Goal: Transaction & Acquisition: Obtain resource

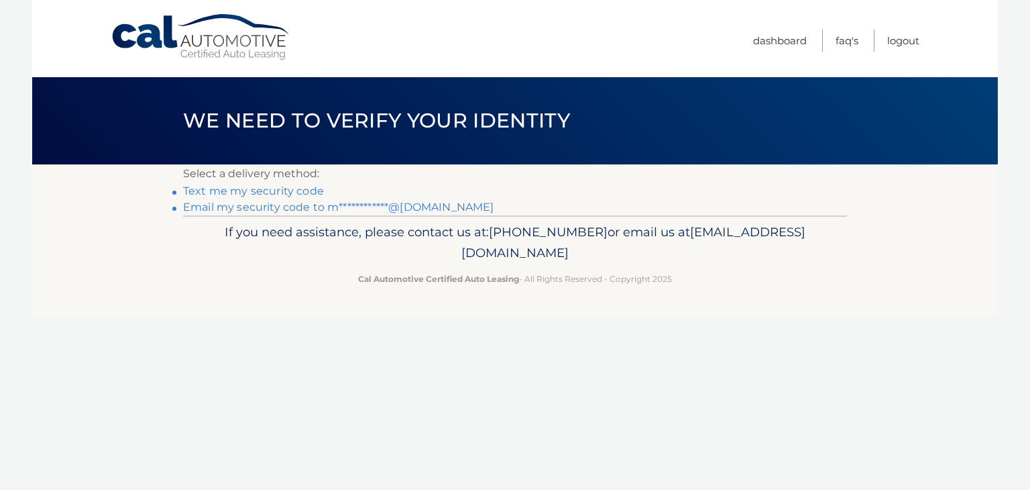
click at [260, 188] on link "Text me my security code" at bounding box center [253, 190] width 141 height 13
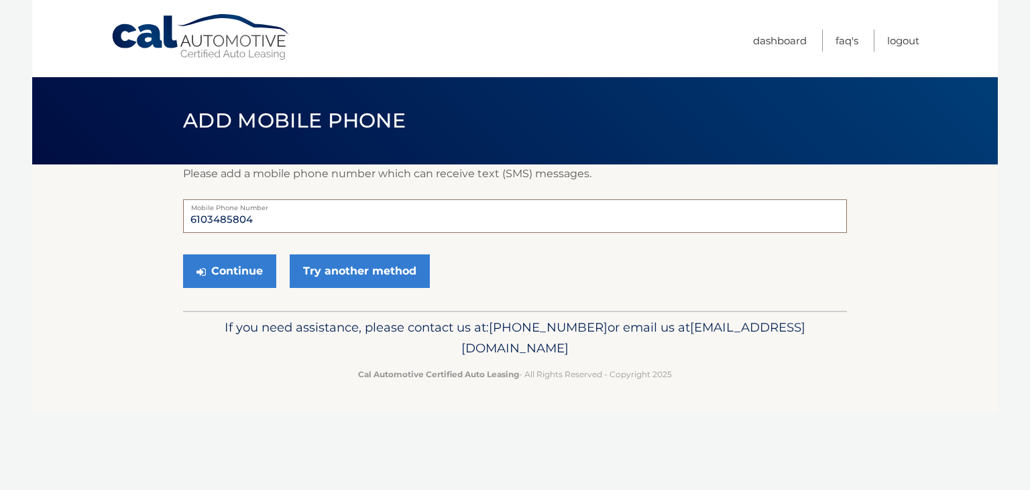
drag, startPoint x: 255, startPoint y: 221, endPoint x: 393, endPoint y: 221, distance: 138.2
click at [264, 221] on input "6103485804" at bounding box center [515, 216] width 664 height 34
drag, startPoint x: 265, startPoint y: 221, endPoint x: 102, endPoint y: 219, distance: 163.0
click at [102, 219] on section "Please add a mobile phone number which can receive text (SMS) messages. 6103485…" at bounding box center [515, 237] width 966 height 146
type input "4846451725"
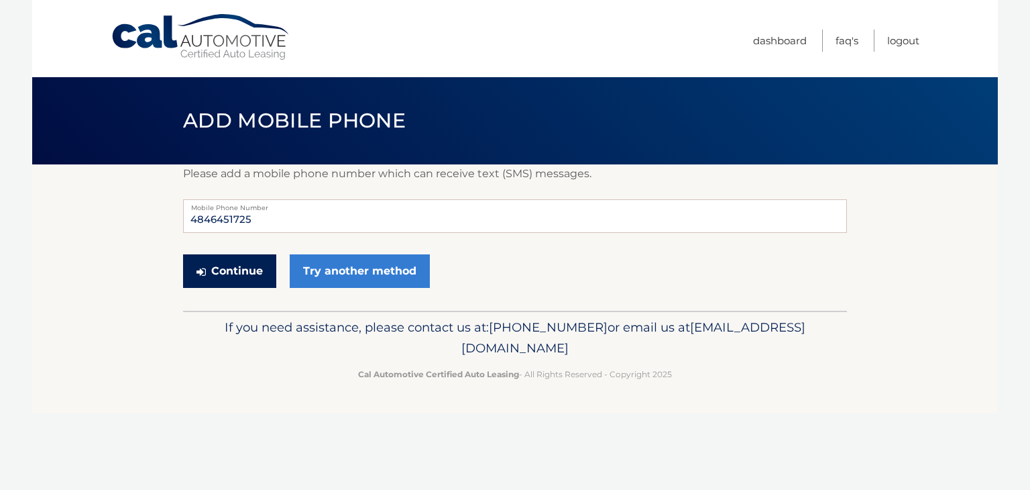
click at [242, 272] on button "Continue" at bounding box center [229, 271] width 93 height 34
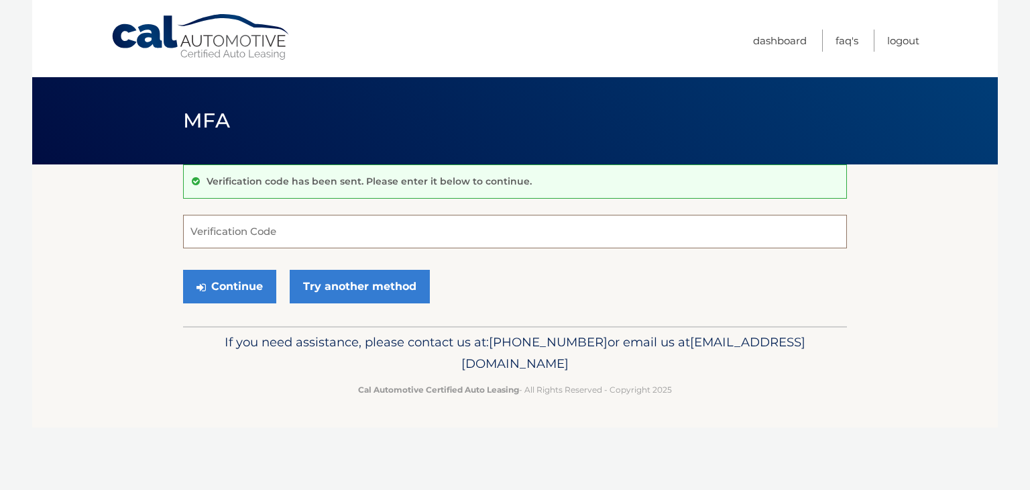
click at [275, 228] on input "Verification Code" at bounding box center [515, 232] width 664 height 34
type input "354179"
click at [232, 285] on button "Continue" at bounding box center [229, 287] width 93 height 34
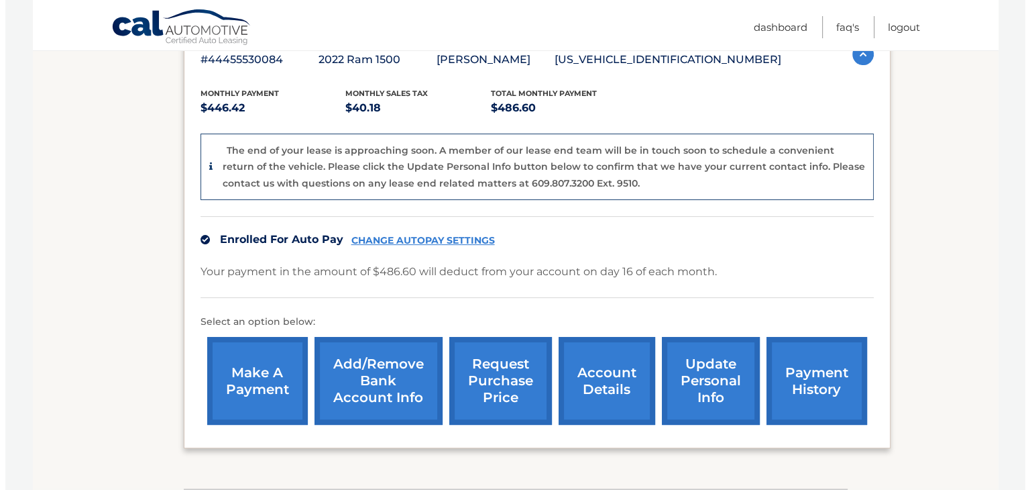
scroll to position [335, 0]
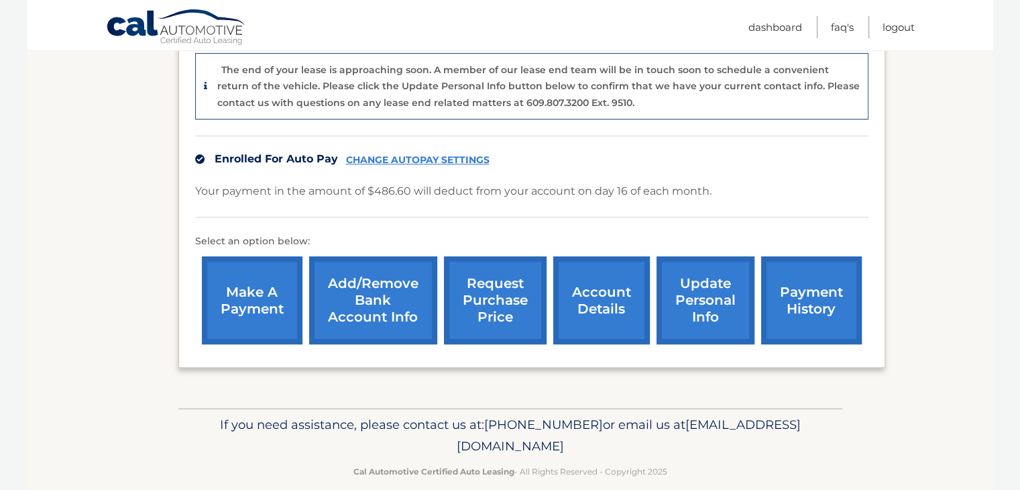
click at [478, 309] on link "request purchase price" at bounding box center [495, 300] width 103 height 88
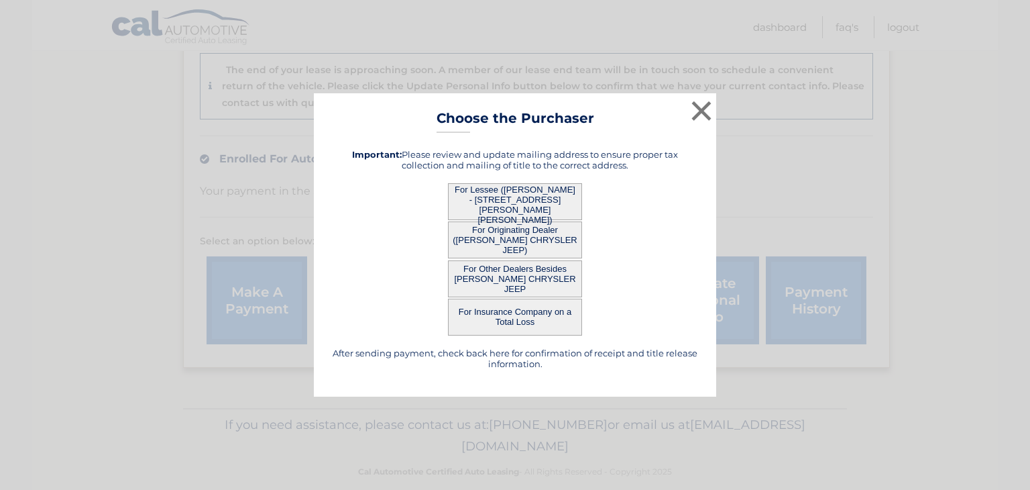
click at [528, 207] on button "For Lessee ([PERSON_NAME] - [STREET_ADDRESS][PERSON_NAME][PERSON_NAME])" at bounding box center [515, 201] width 134 height 37
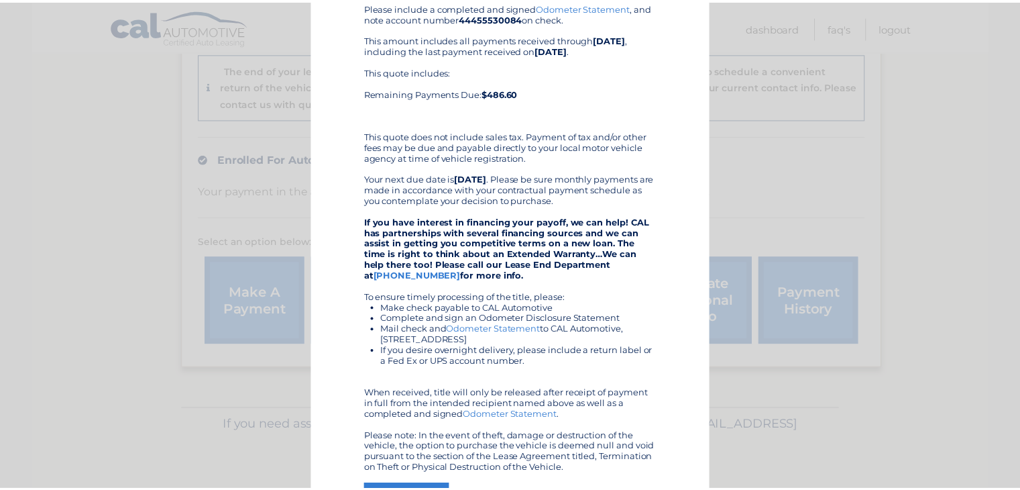
scroll to position [0, 0]
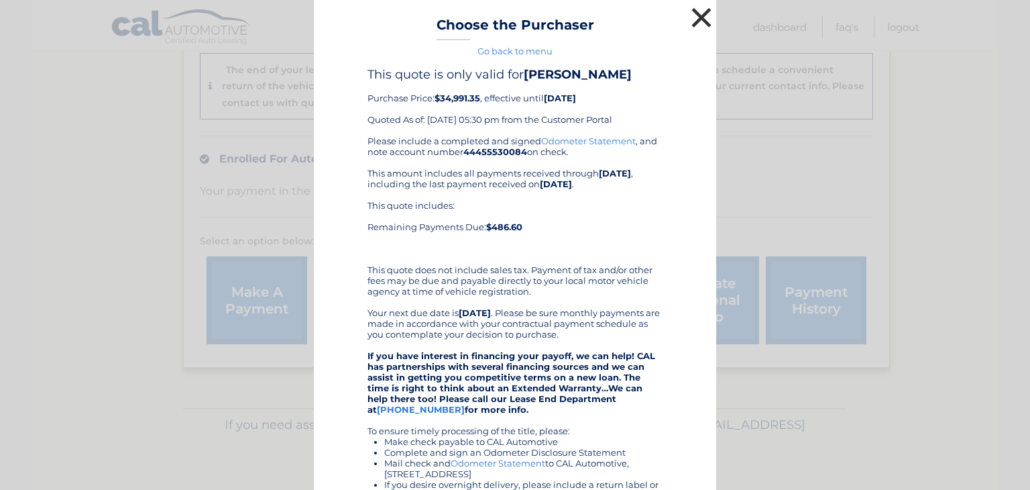
click at [692, 15] on button "×" at bounding box center [701, 17] width 27 height 27
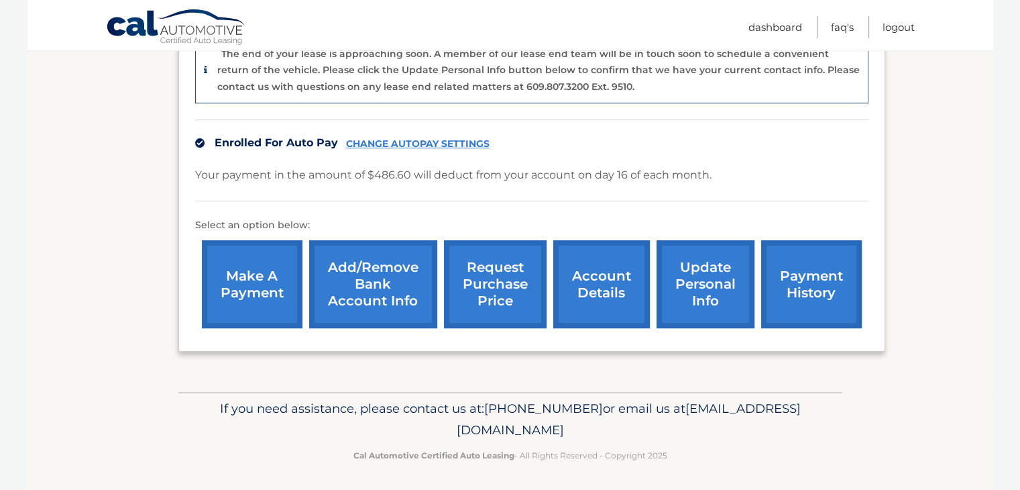
scroll to position [353, 0]
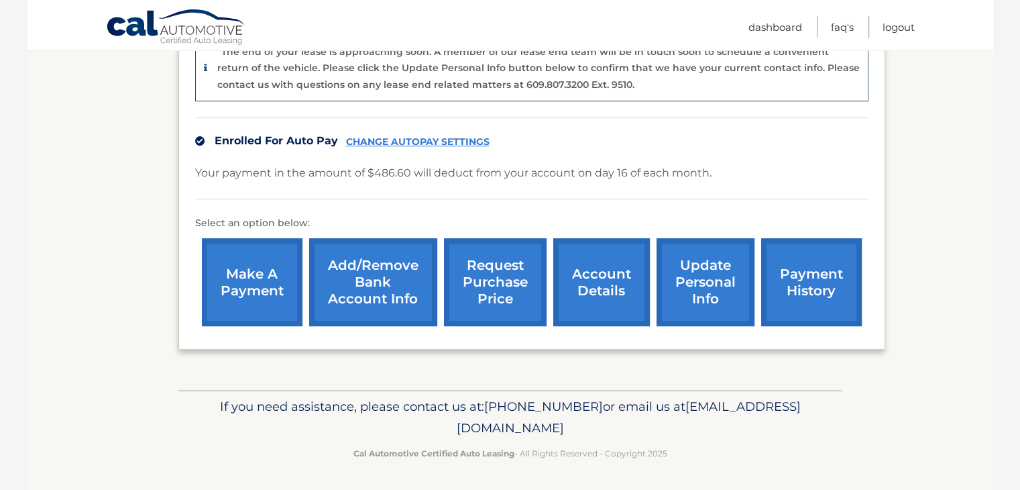
click at [579, 295] on link "account details" at bounding box center [601, 282] width 97 height 88
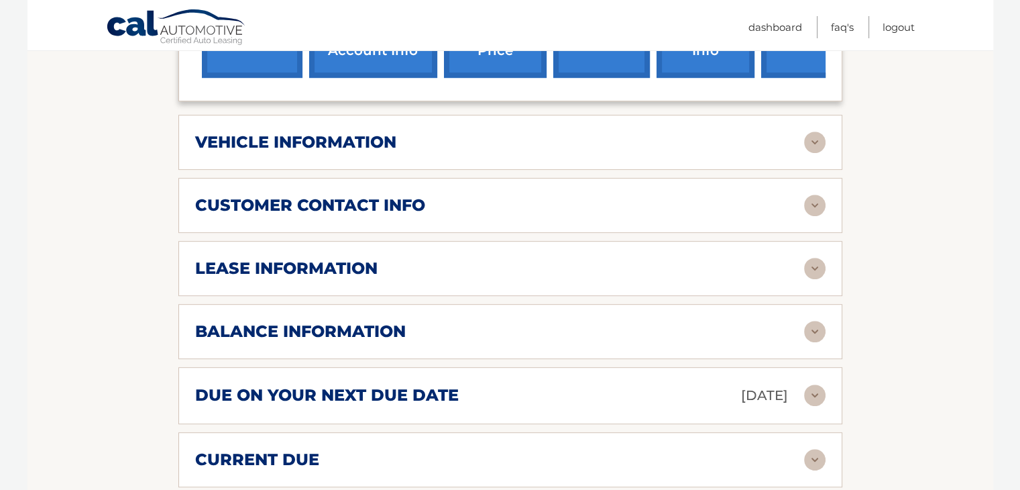
scroll to position [604, 0]
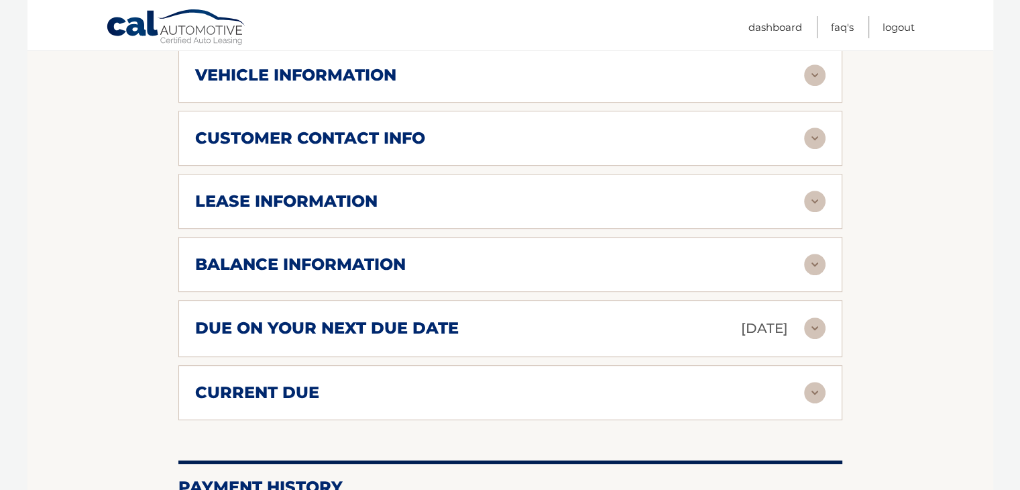
click at [816, 266] on img at bounding box center [814, 264] width 21 height 21
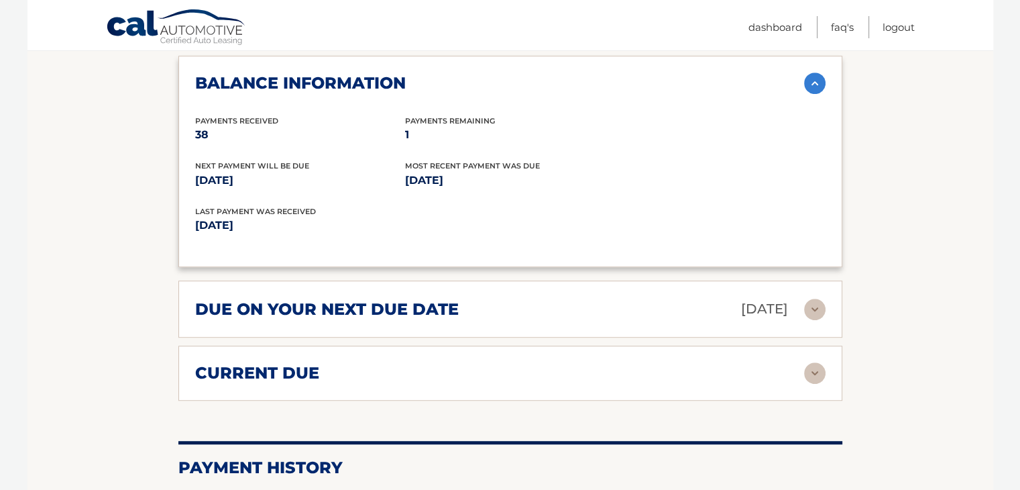
scroll to position [805, 0]
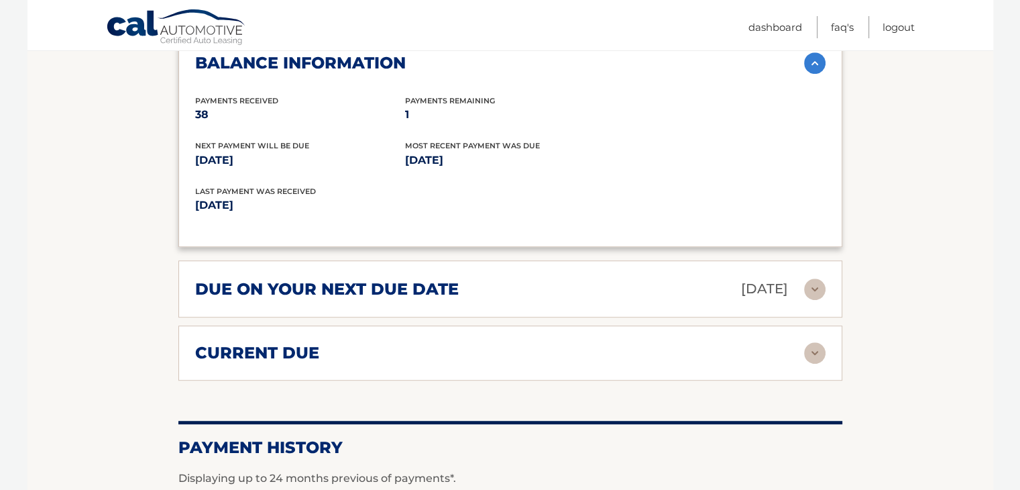
click at [817, 350] on img at bounding box center [814, 352] width 21 height 21
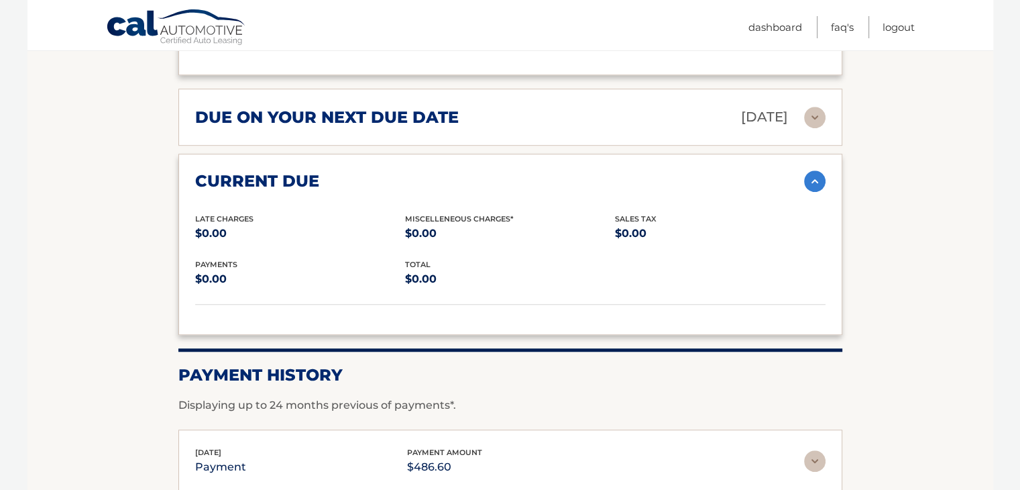
scroll to position [939, 0]
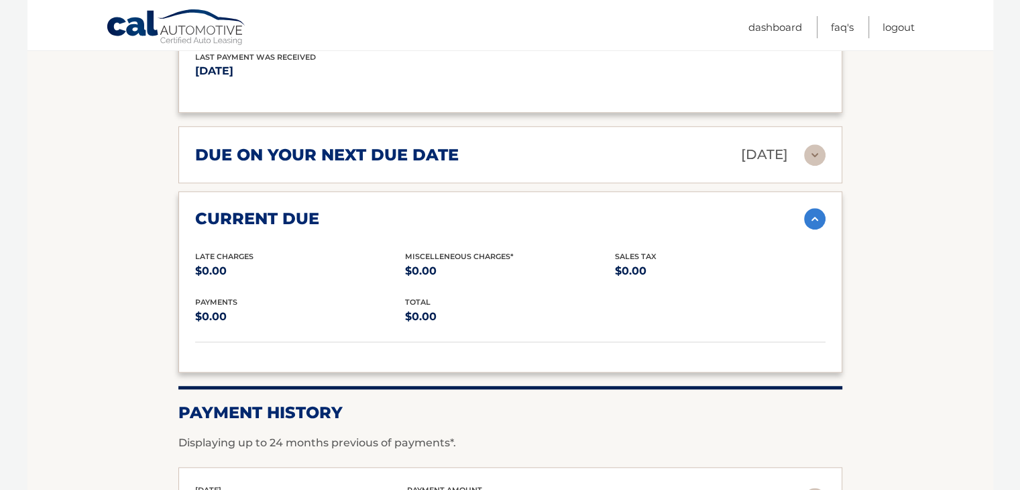
click at [816, 159] on img at bounding box center [814, 154] width 21 height 21
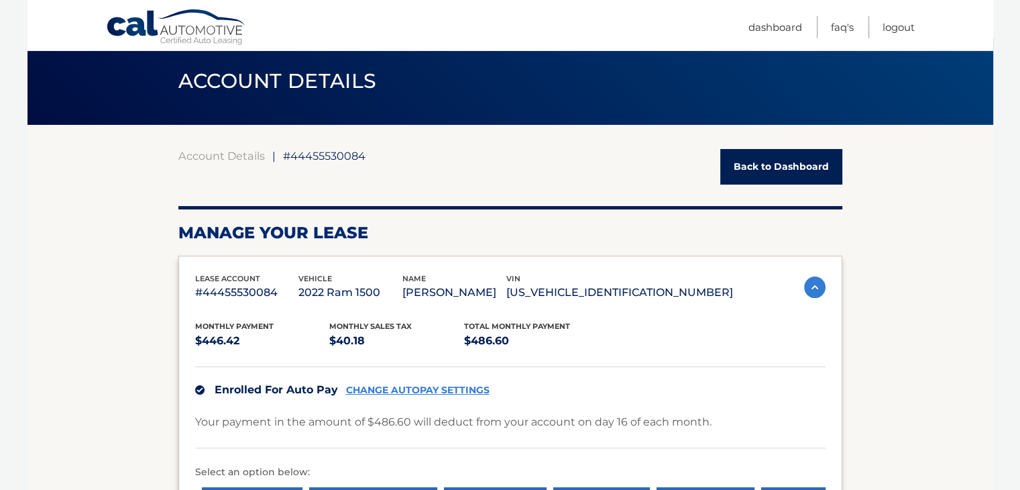
scroll to position [0, 0]
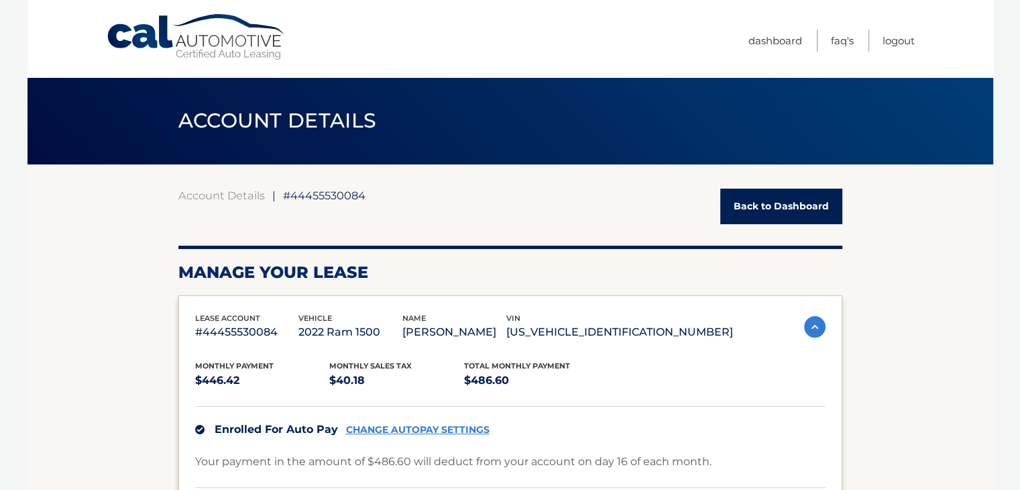
click at [744, 212] on link "Back to Dashboard" at bounding box center [781, 206] width 122 height 36
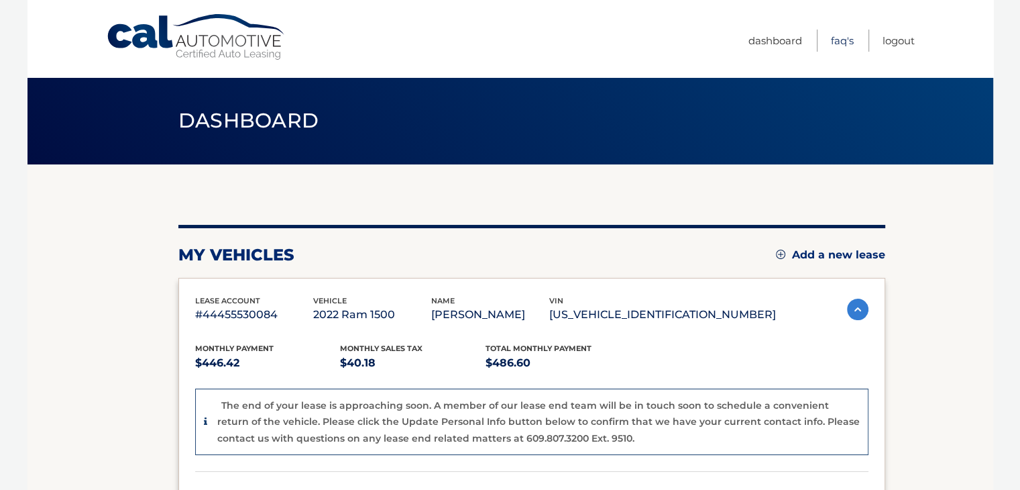
click at [840, 44] on link "FAQ's" at bounding box center [842, 41] width 23 height 22
